Goal: Navigation & Orientation: Find specific page/section

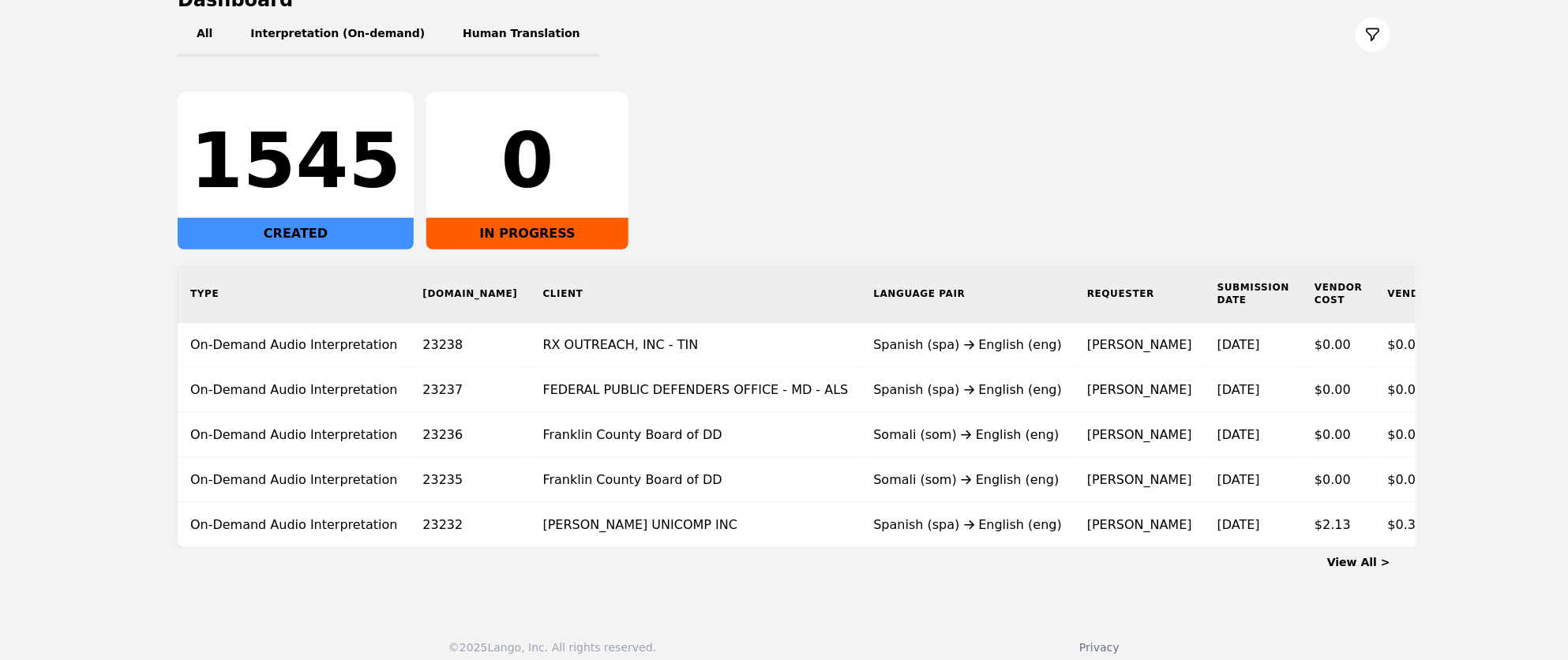
scroll to position [200, 0]
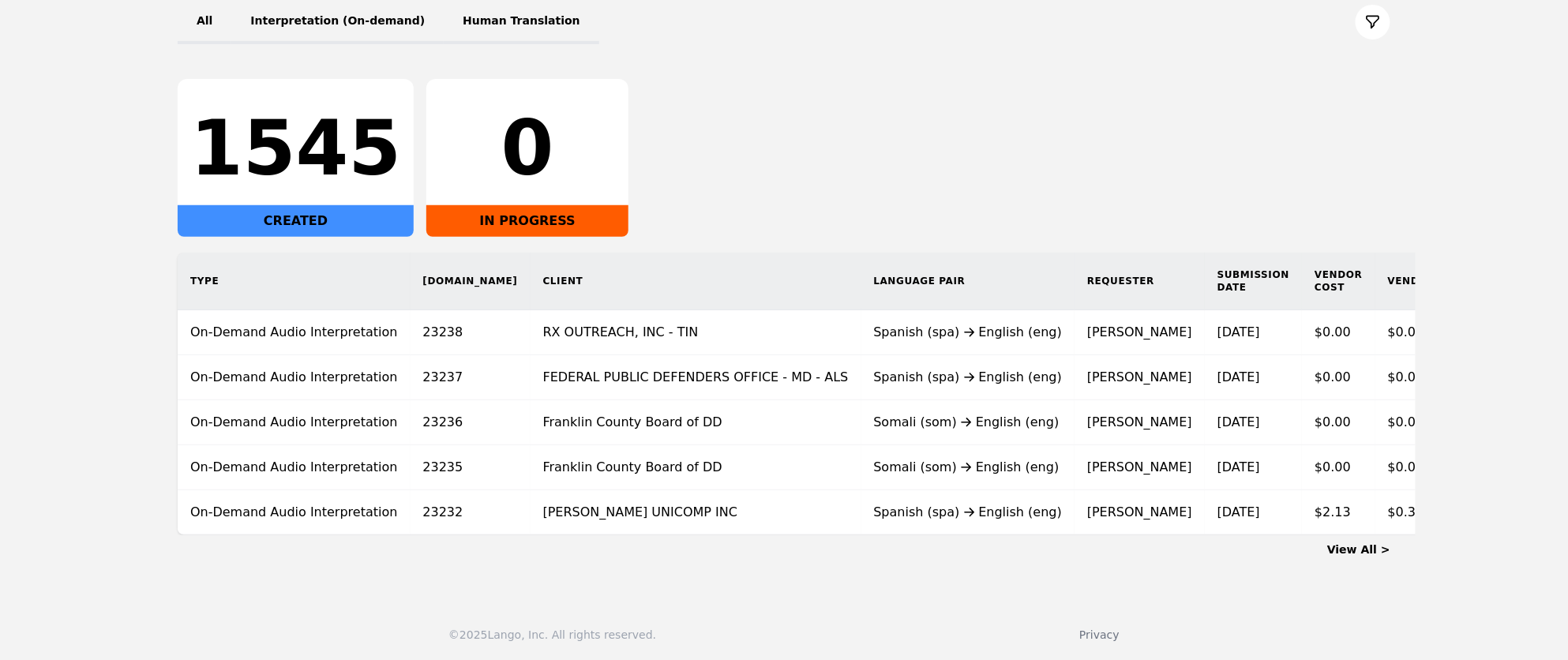
click at [1358, 553] on link "View All >" at bounding box center [1358, 548] width 63 height 13
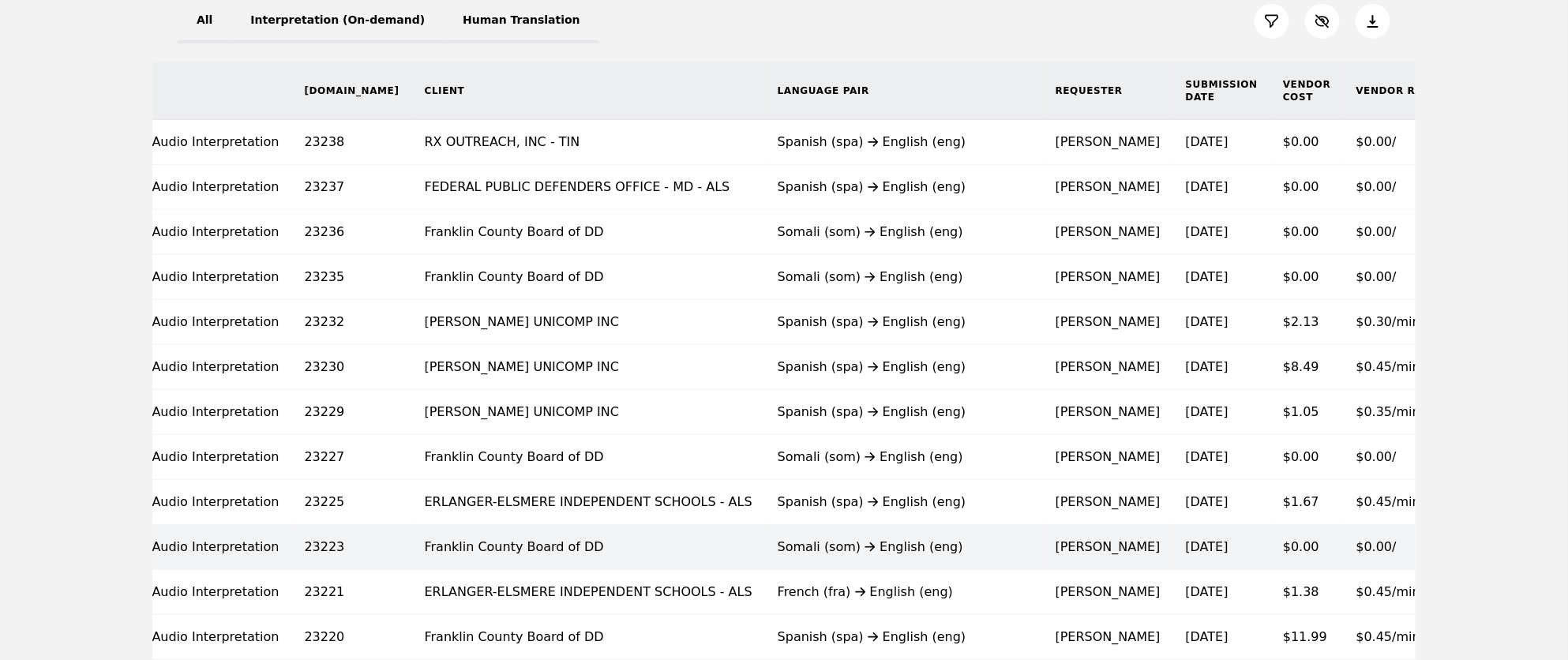
scroll to position [197, 0]
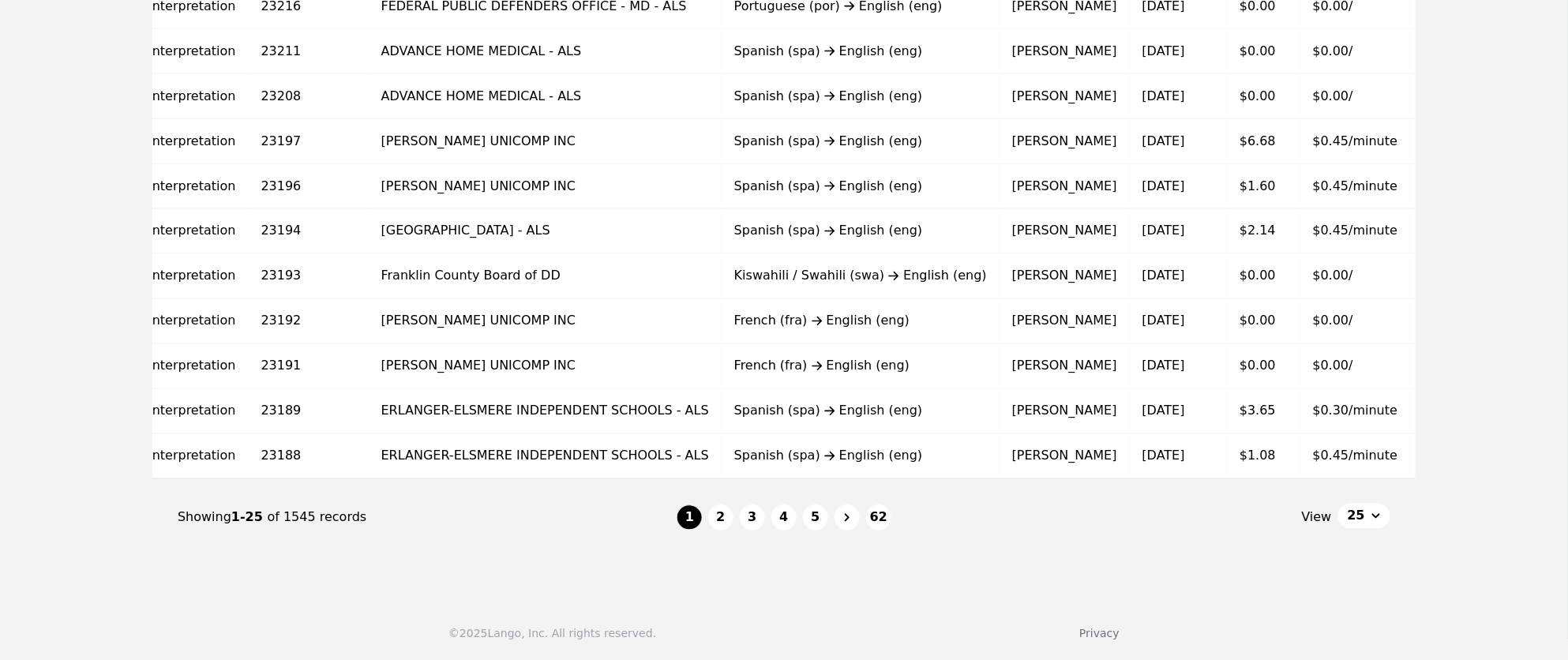
scroll to position [939, 0]
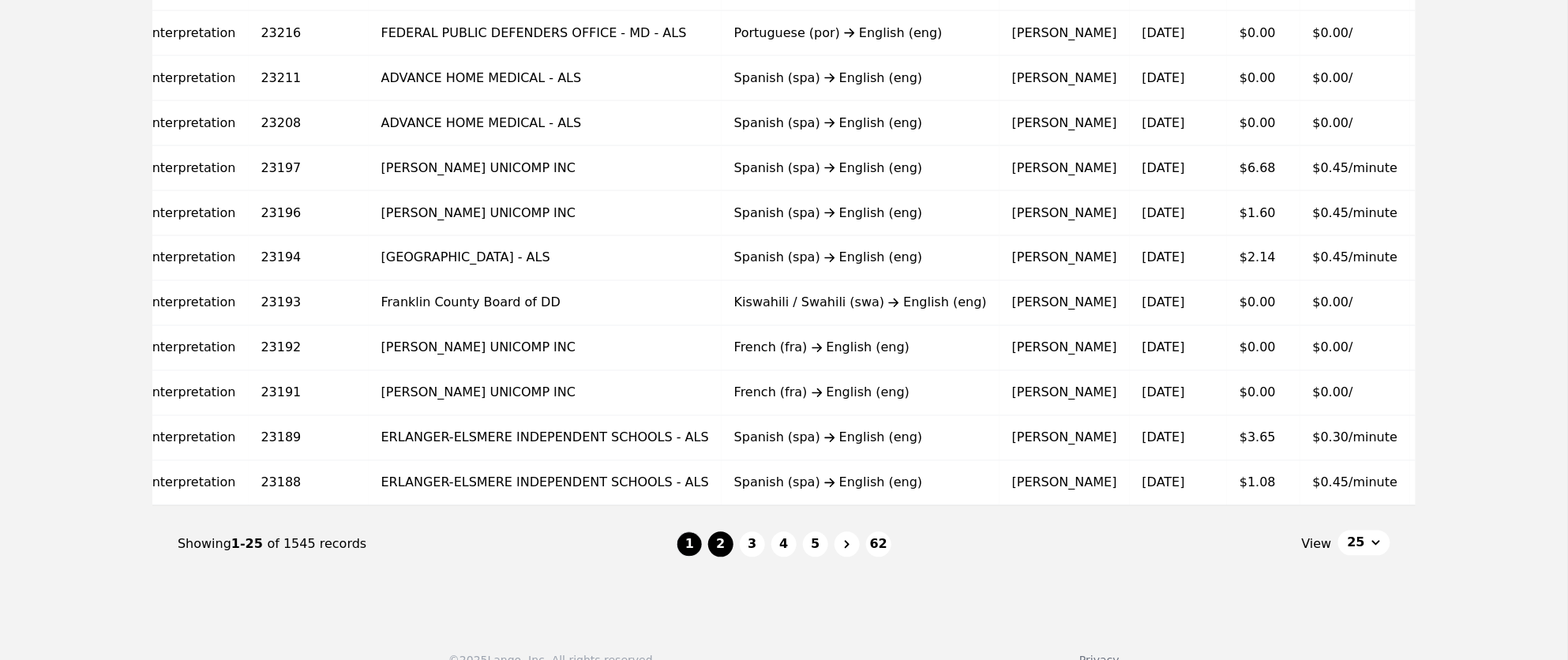
click at [719, 546] on button "2" at bounding box center [721, 544] width 25 height 25
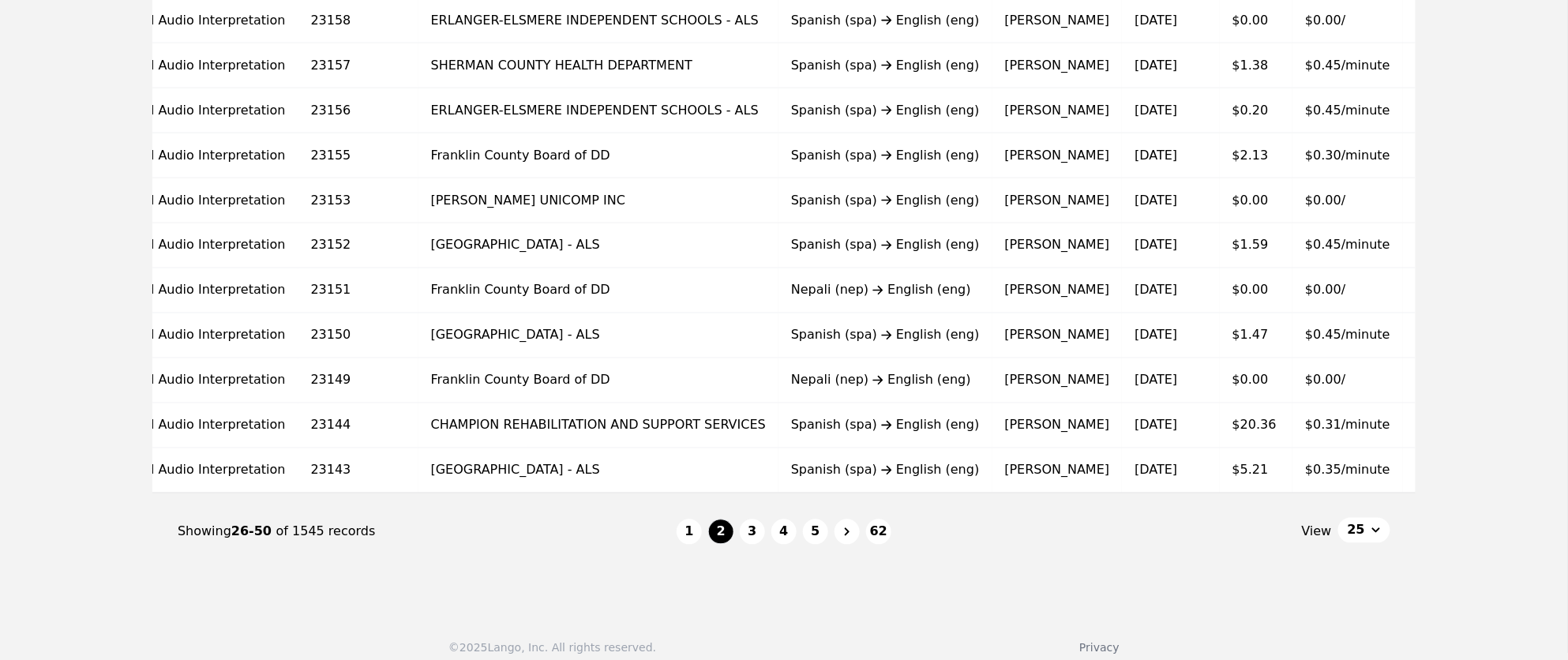
scroll to position [955, 0]
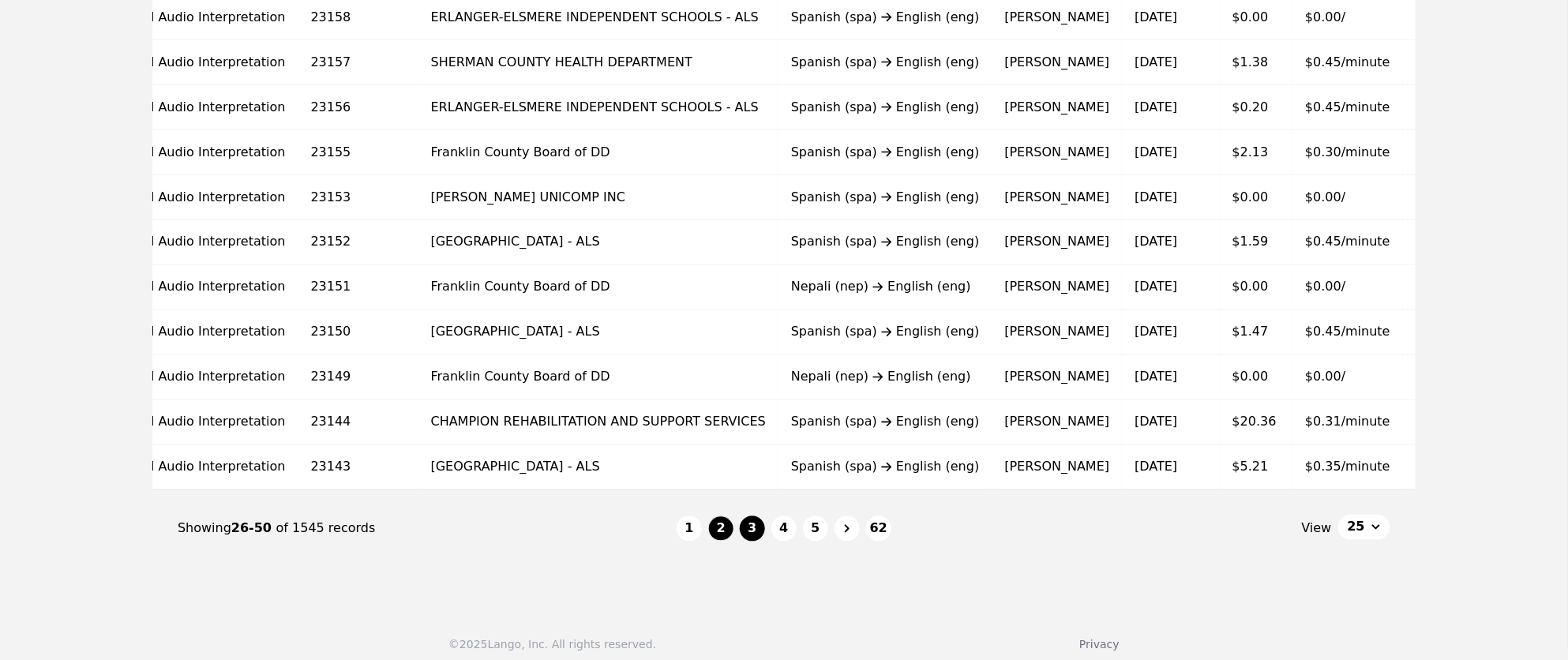
click at [758, 533] on button "3" at bounding box center [753, 528] width 25 height 25
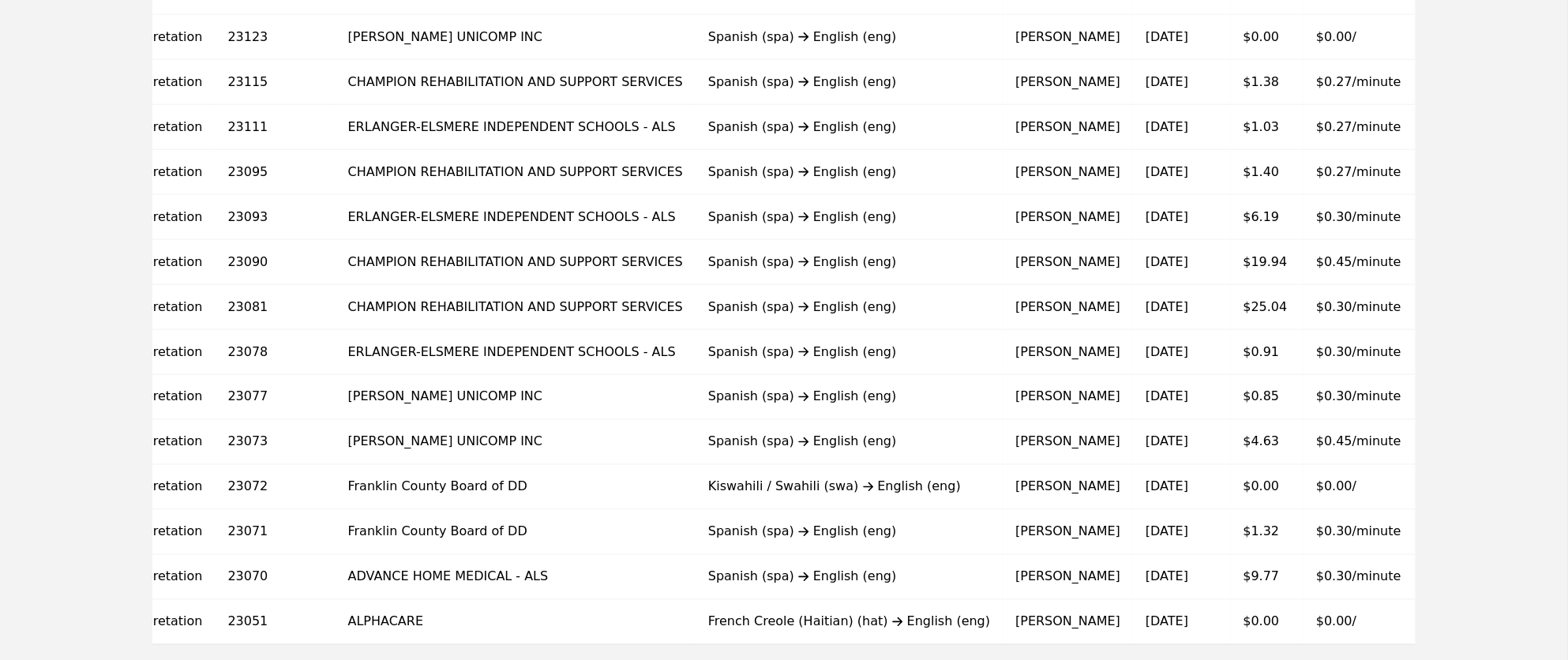
scroll to position [966, 0]
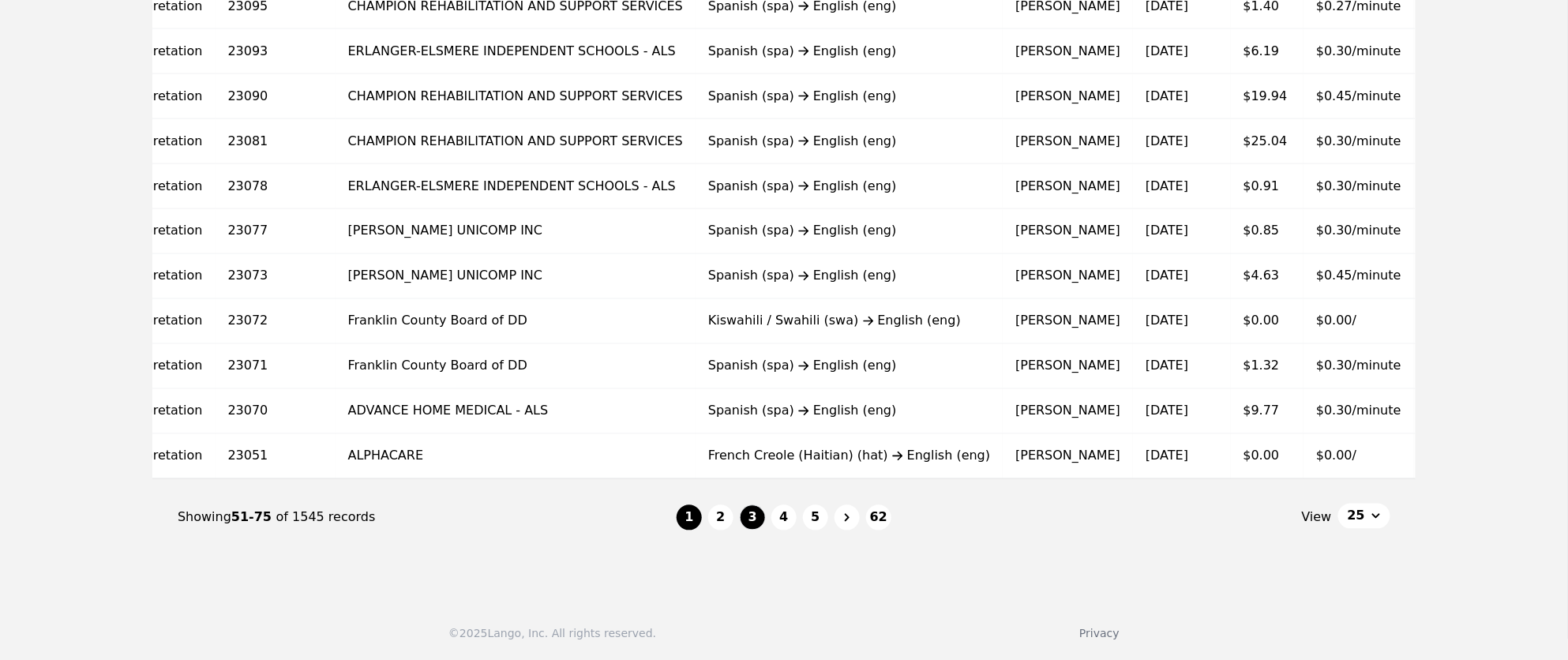
click at [689, 517] on button "1" at bounding box center [690, 517] width 25 height 25
